Goal: Check status

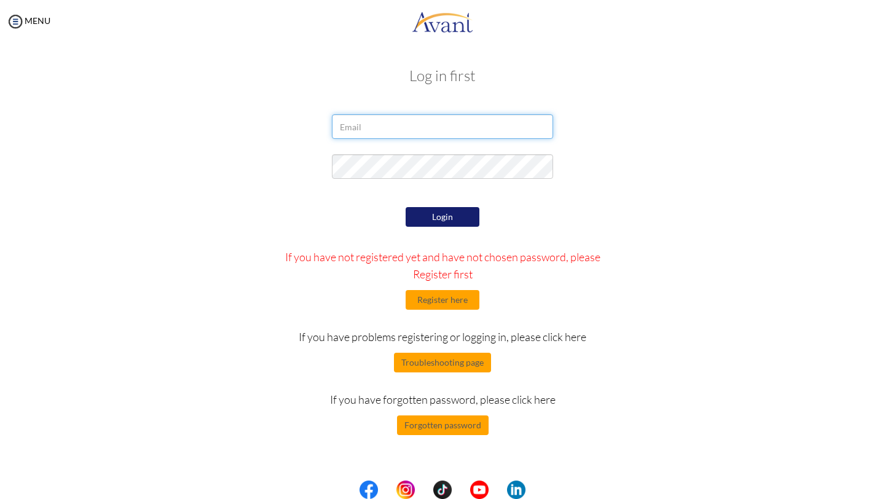
type input "[EMAIL_ADDRESS][PERSON_NAME][DOMAIN_NAME]"
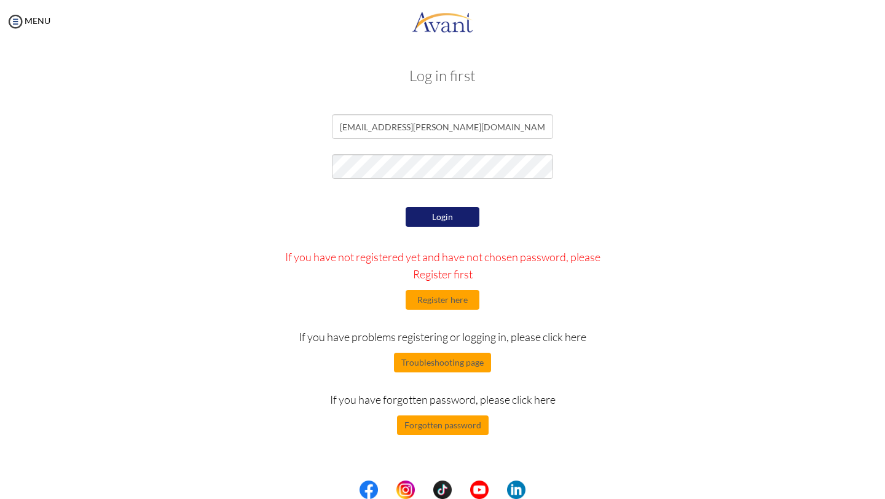
click at [455, 221] on button "Login" at bounding box center [443, 217] width 74 height 20
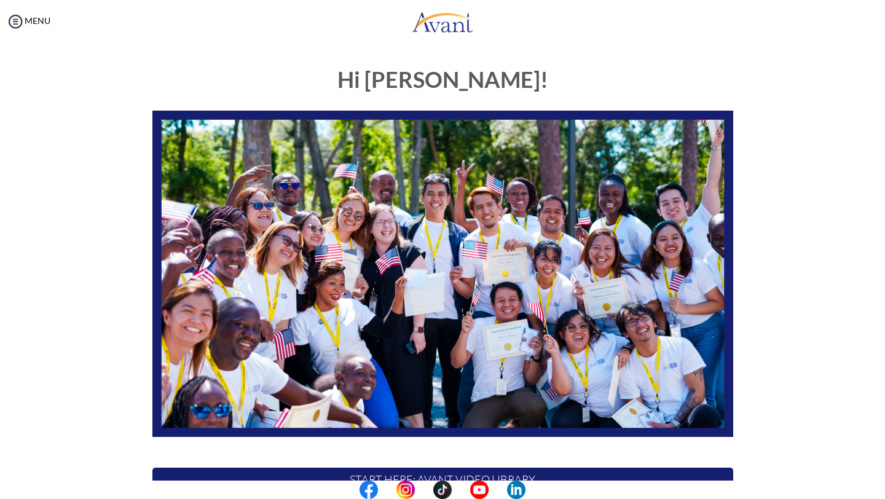
scroll to position [184, 0]
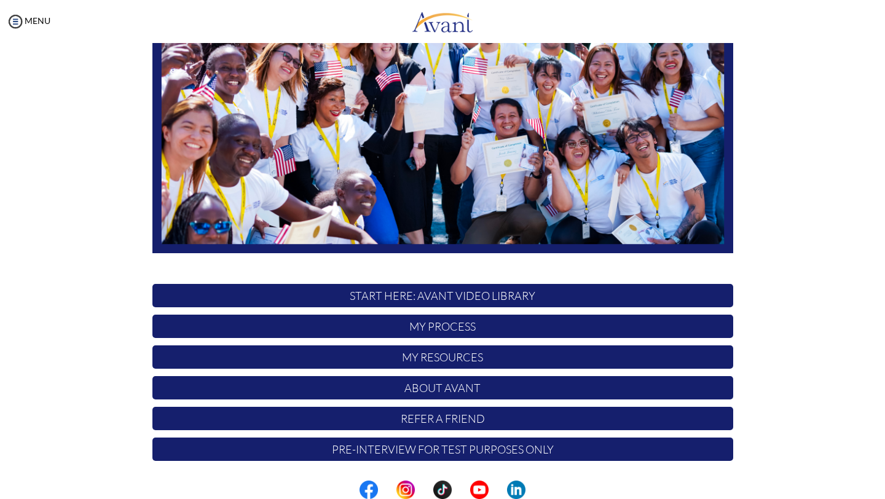
click at [411, 333] on p "My Process" at bounding box center [442, 326] width 581 height 23
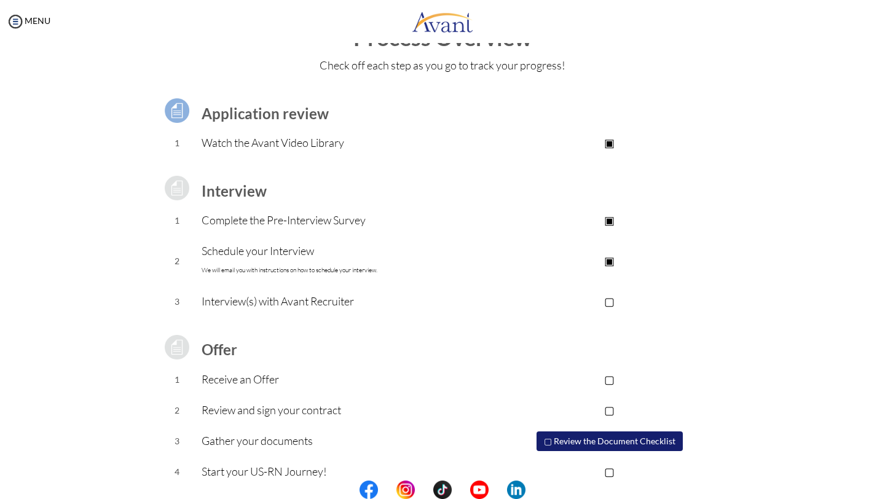
scroll to position [49, 0]
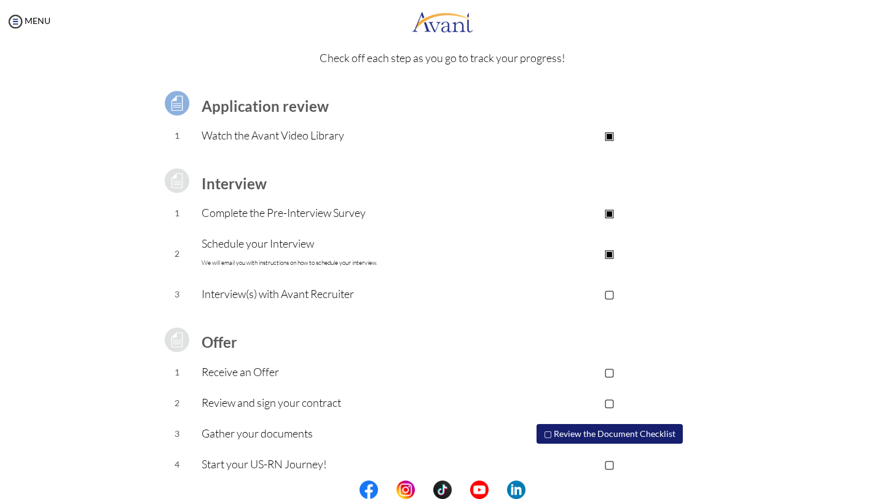
click at [607, 291] on p "▢" at bounding box center [609, 293] width 246 height 17
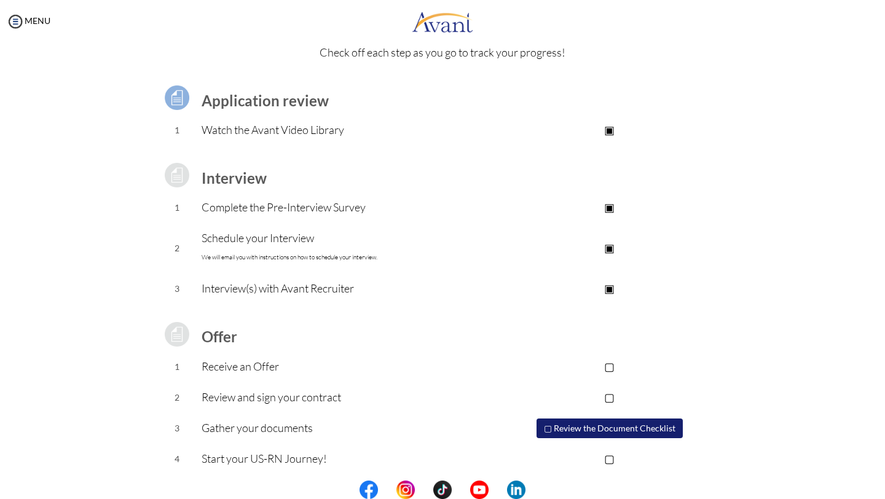
scroll to position [56, 0]
click at [373, 286] on p "Interview(s) with Avant Recruiter" at bounding box center [344, 286] width 285 height 17
click at [618, 288] on p "▣" at bounding box center [609, 286] width 246 height 17
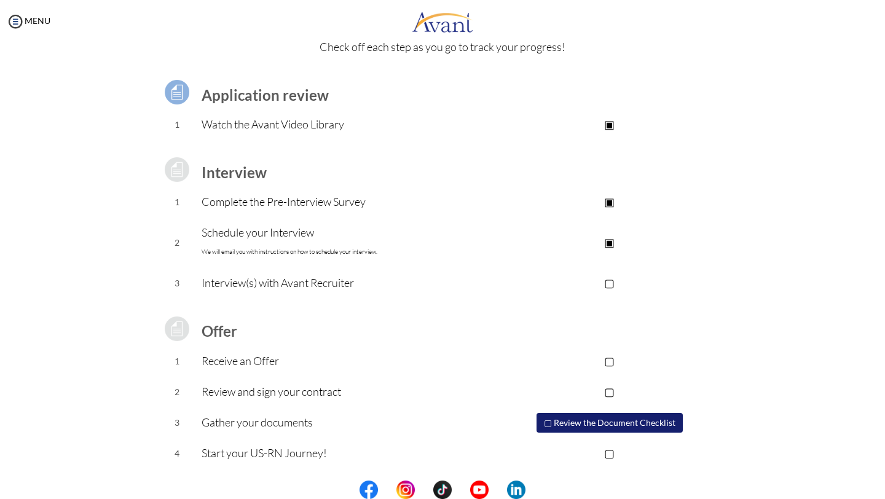
scroll to position [0, 0]
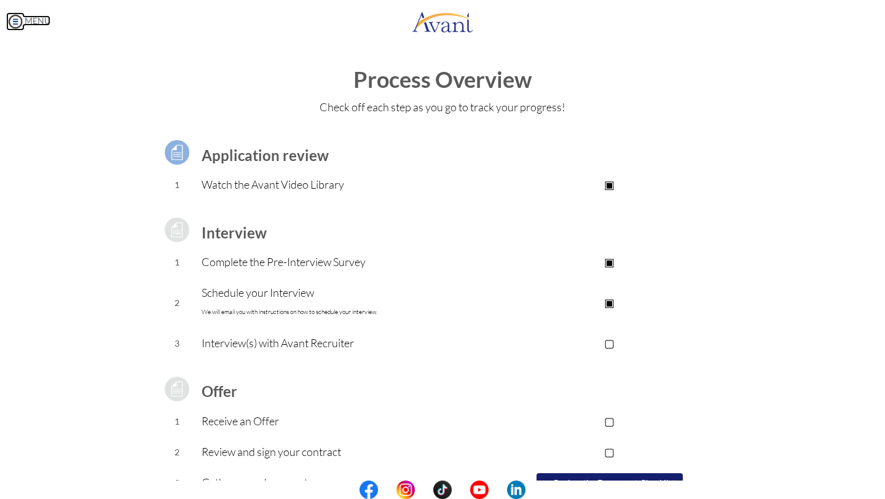
click at [18, 24] on img at bounding box center [15, 21] width 18 height 18
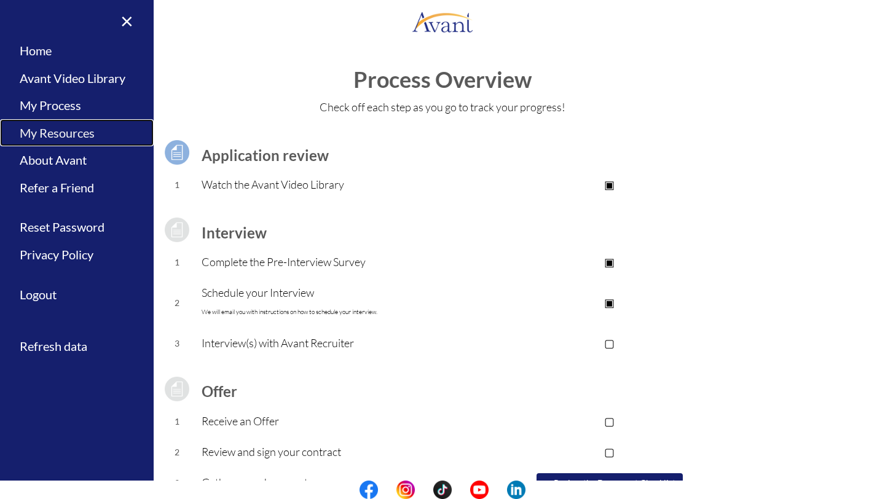
click at [58, 132] on link "My Resources" at bounding box center [77, 133] width 154 height 28
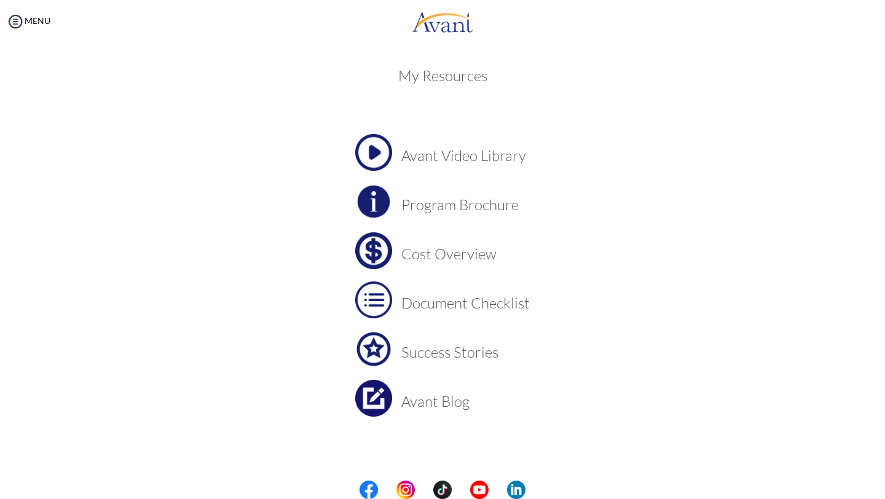
click at [373, 243] on img at bounding box center [373, 250] width 37 height 37
click at [385, 202] on img at bounding box center [373, 201] width 37 height 37
click at [471, 263] on td "Cost Overview" at bounding box center [465, 250] width 128 height 37
click at [425, 251] on h3 "Cost Overview" at bounding box center [465, 254] width 128 height 16
